Goal: Find specific page/section: Find specific page/section

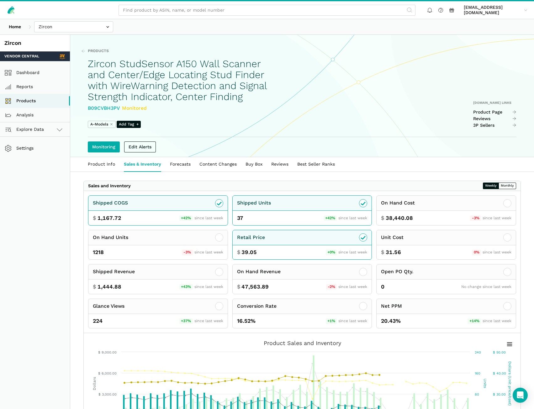
scroll to position [188, 0]
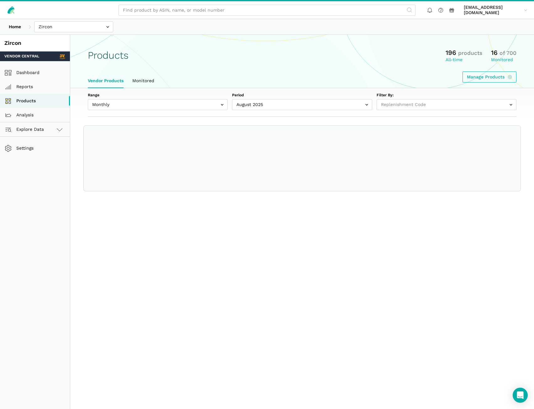
select select
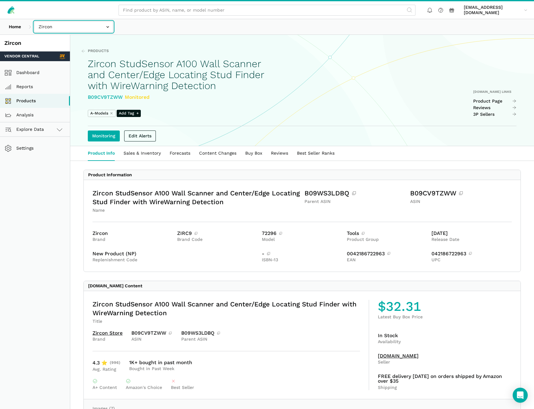
click at [88, 29] on input "text" at bounding box center [73, 26] width 79 height 11
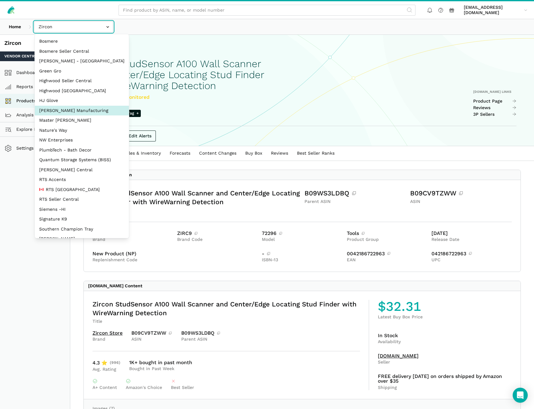
select select "edgvjSCTrEyZzyEBhBMrjuCR"
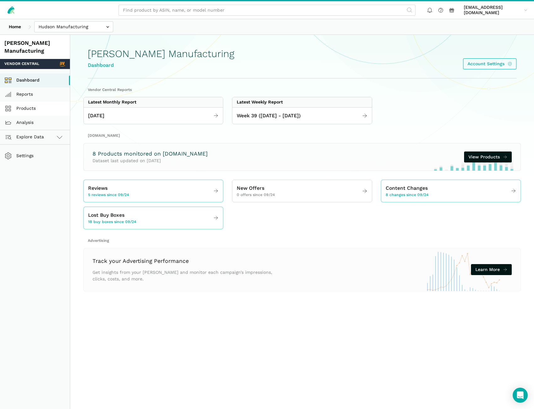
click at [34, 111] on link "Products" at bounding box center [35, 109] width 70 height 14
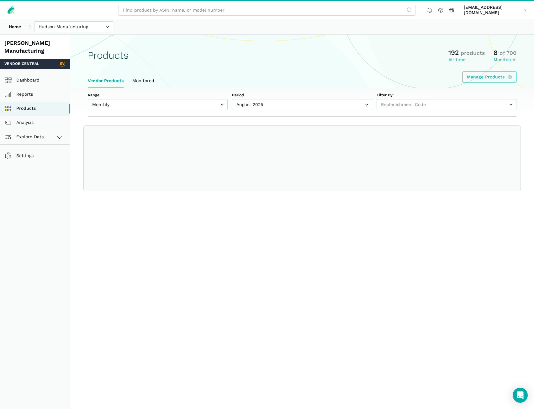
select select
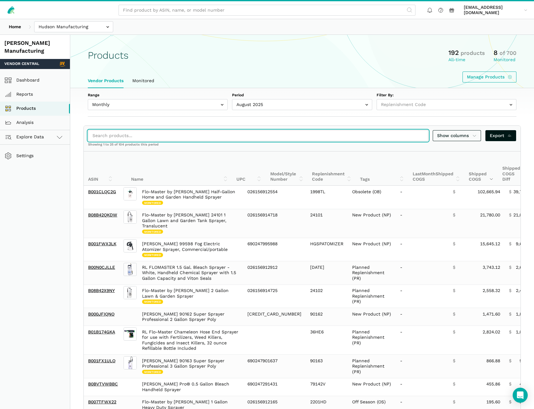
click at [115, 135] on input "search" at bounding box center [258, 135] width 340 height 11
paste input "B003ARTX80"
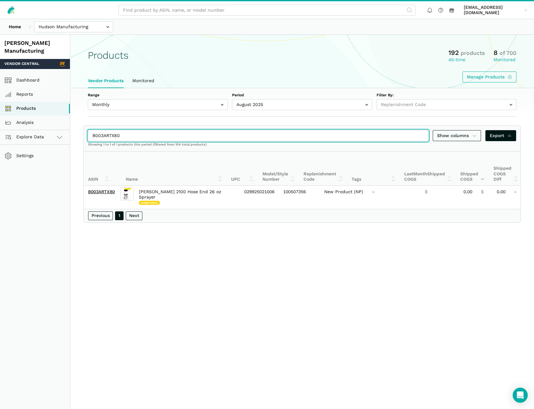
type input "B003ARTX80"
